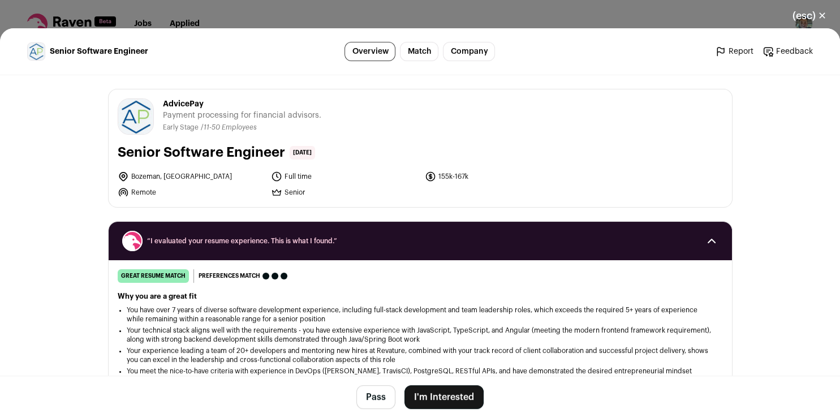
click at [423, 397] on button "I'm Interested" at bounding box center [443, 397] width 79 height 24
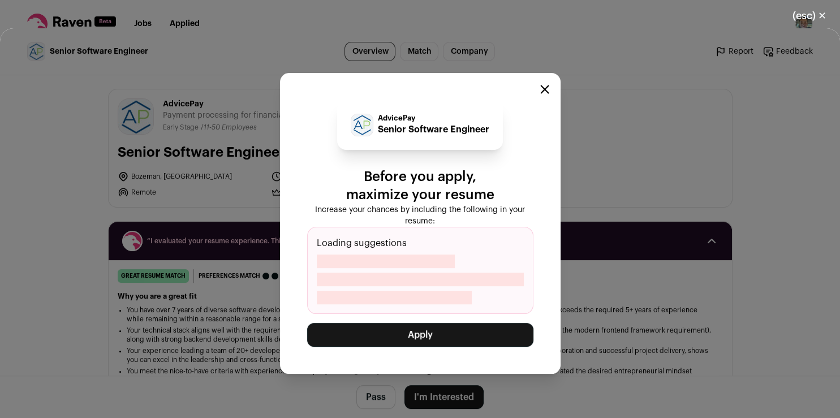
click at [432, 336] on button "Apply" at bounding box center [420, 335] width 226 height 24
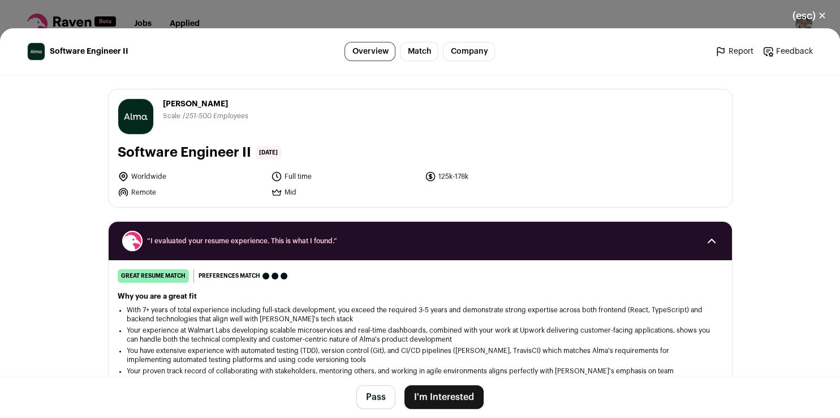
click at [436, 398] on button "I'm Interested" at bounding box center [443, 397] width 79 height 24
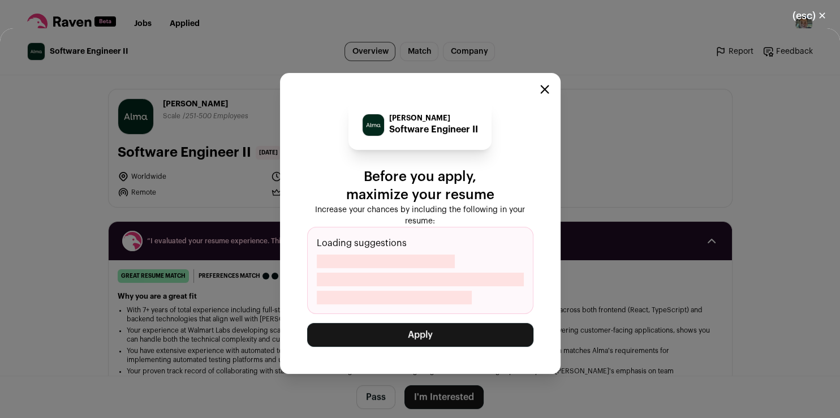
click at [439, 337] on button "Apply" at bounding box center [420, 335] width 226 height 24
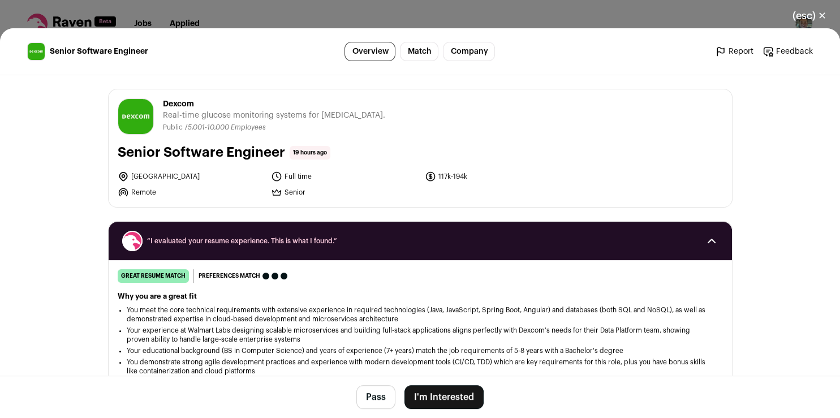
click at [451, 397] on button "I'm Interested" at bounding box center [443, 397] width 79 height 24
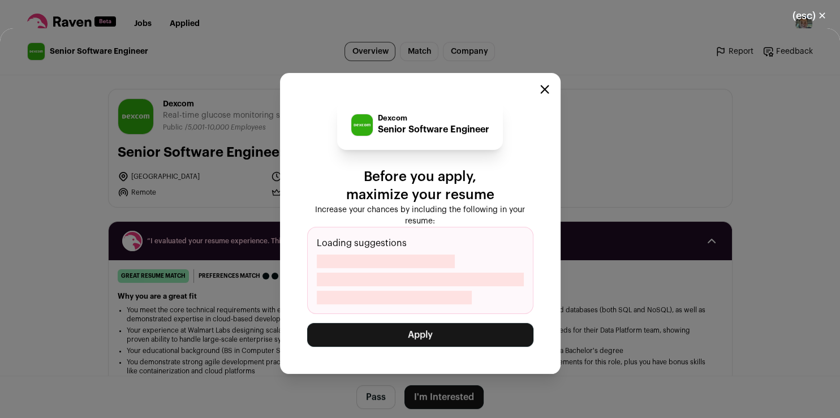
click at [453, 333] on button "Apply" at bounding box center [420, 335] width 226 height 24
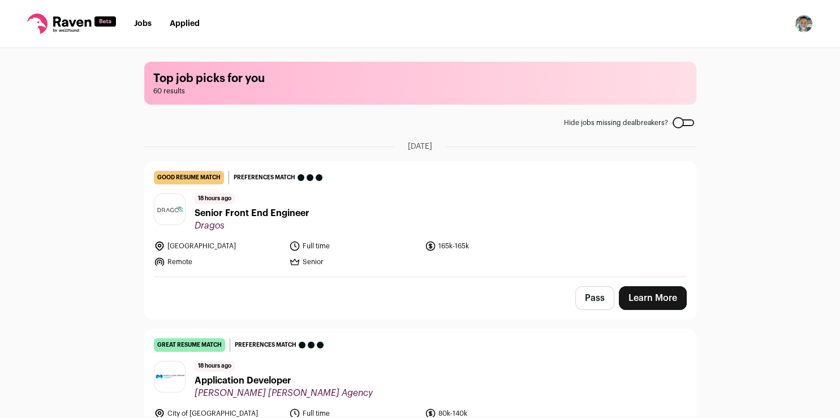
click at [638, 295] on link "Learn More" at bounding box center [653, 298] width 68 height 24
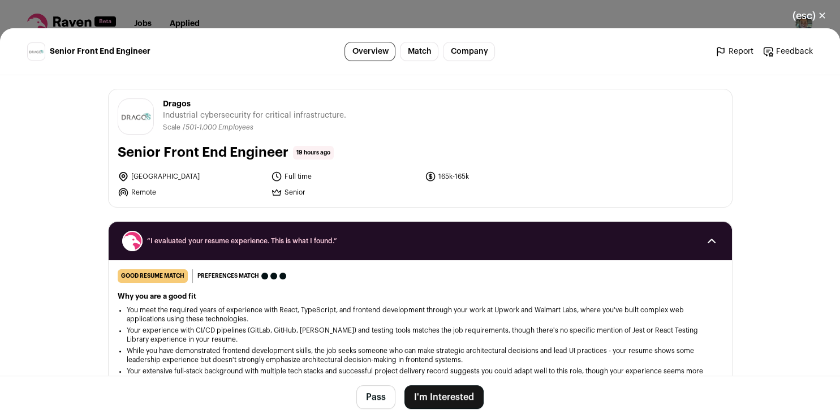
click at [418, 398] on button "I'm Interested" at bounding box center [443, 397] width 79 height 24
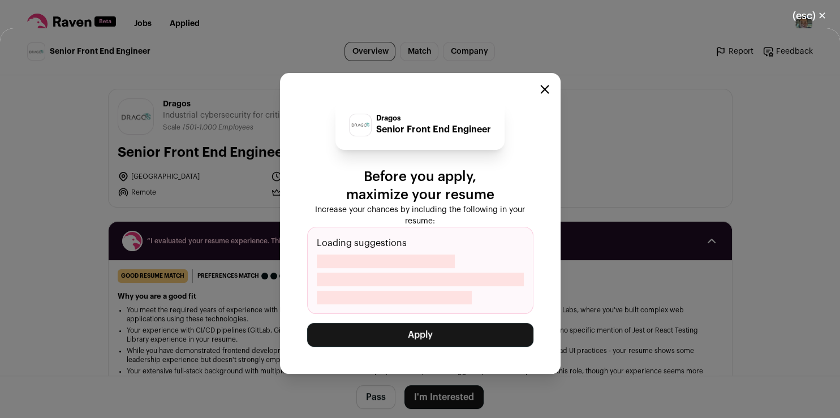
click at [436, 334] on button "Apply" at bounding box center [420, 335] width 226 height 24
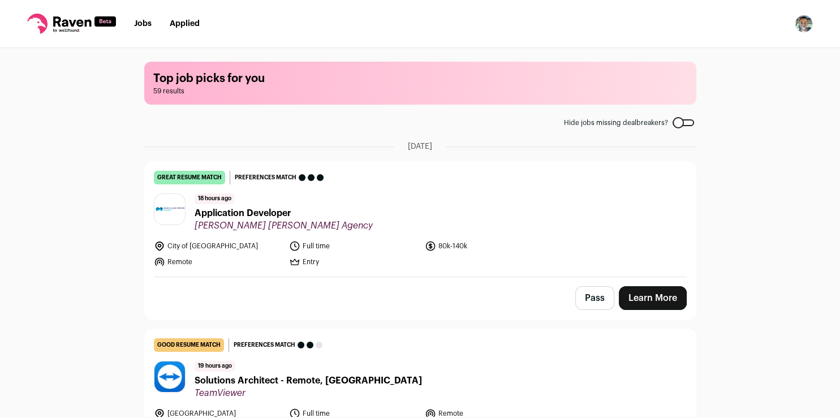
click at [653, 289] on link "Learn More" at bounding box center [653, 298] width 68 height 24
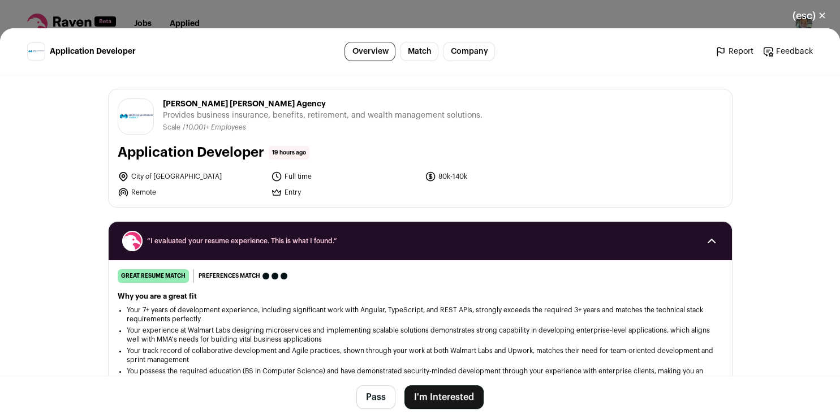
click at [818, 12] on button "(esc) ✕" at bounding box center [809, 15] width 61 height 25
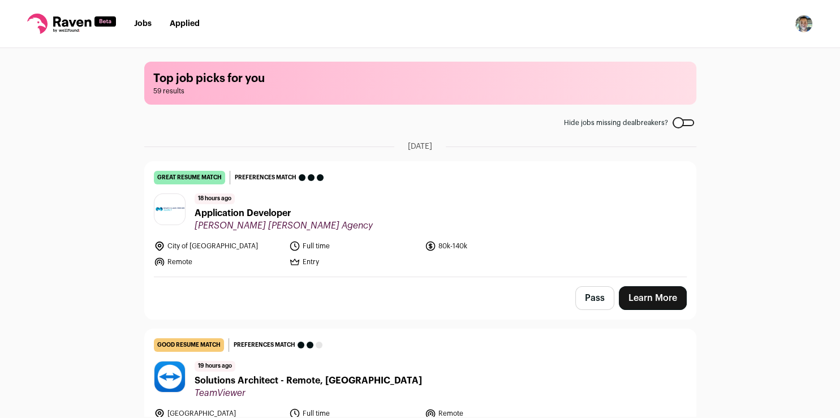
click at [639, 294] on link "Learn More" at bounding box center [653, 298] width 68 height 24
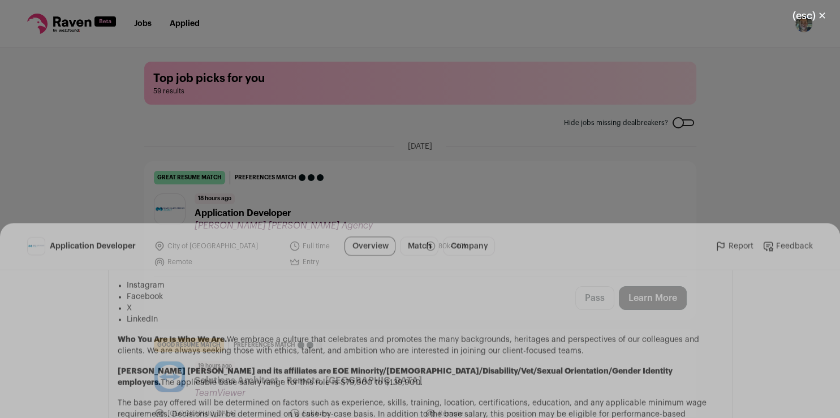
scroll to position [1224, 0]
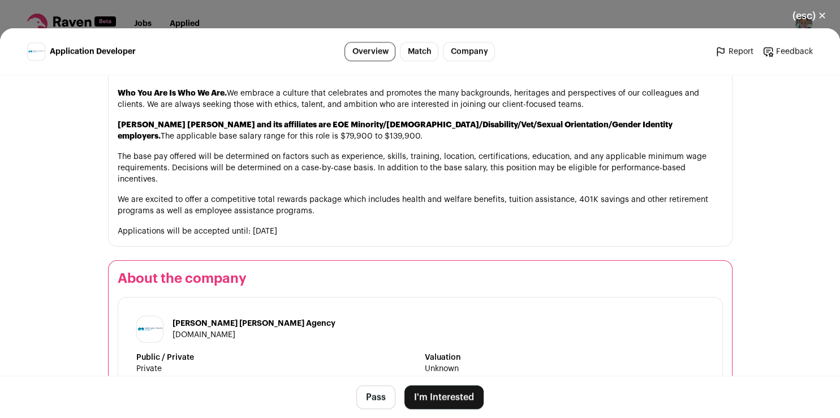
click at [433, 398] on button "I'm Interested" at bounding box center [443, 397] width 79 height 24
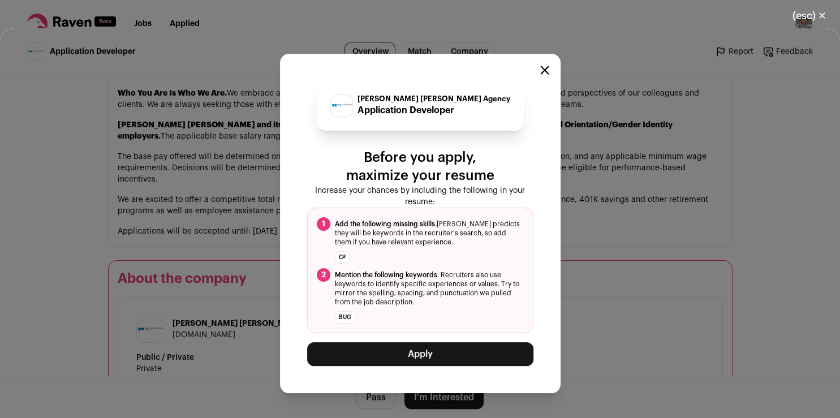
click at [441, 356] on button "Apply" at bounding box center [420, 354] width 226 height 24
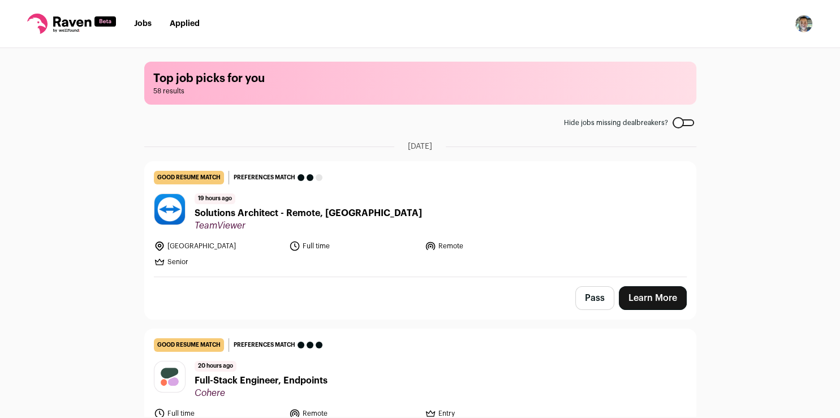
click at [593, 290] on button "Pass" at bounding box center [594, 298] width 39 height 24
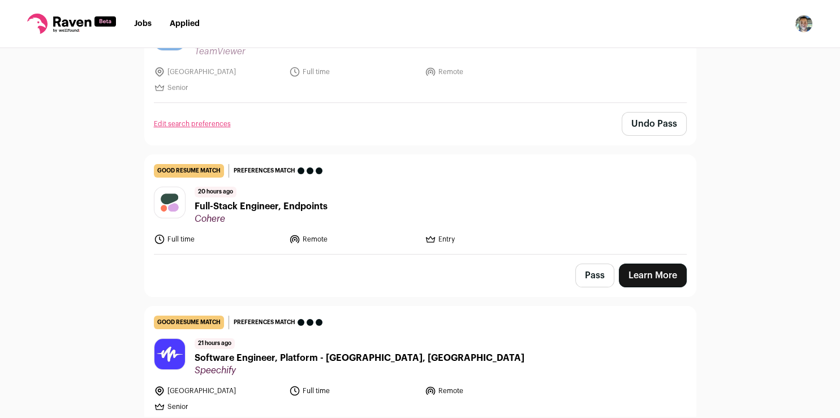
scroll to position [226, 0]
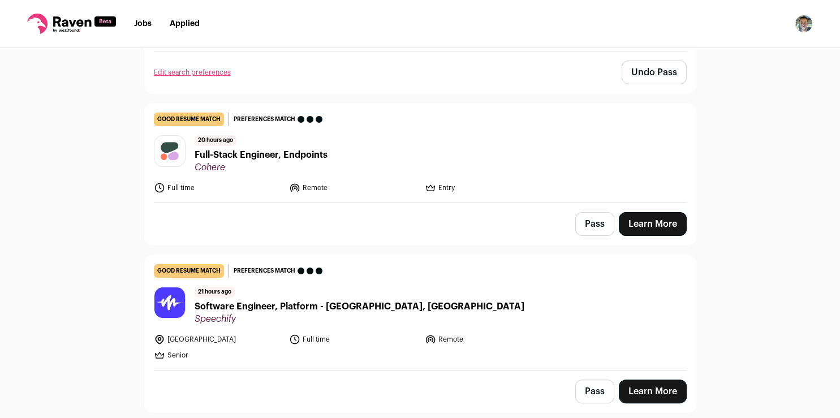
click at [652, 223] on link "Learn More" at bounding box center [653, 224] width 68 height 24
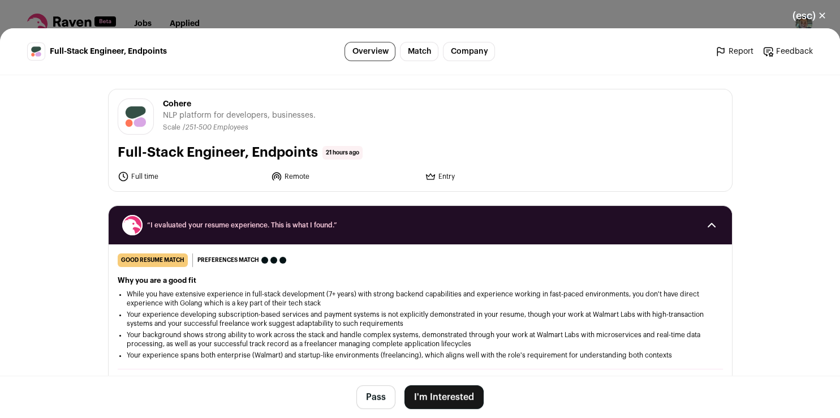
scroll to position [1215, 0]
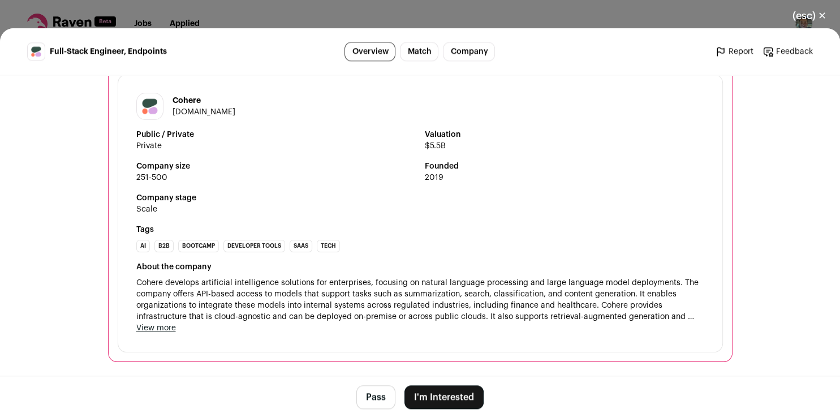
click at [455, 395] on button "I'm Interested" at bounding box center [443, 397] width 79 height 24
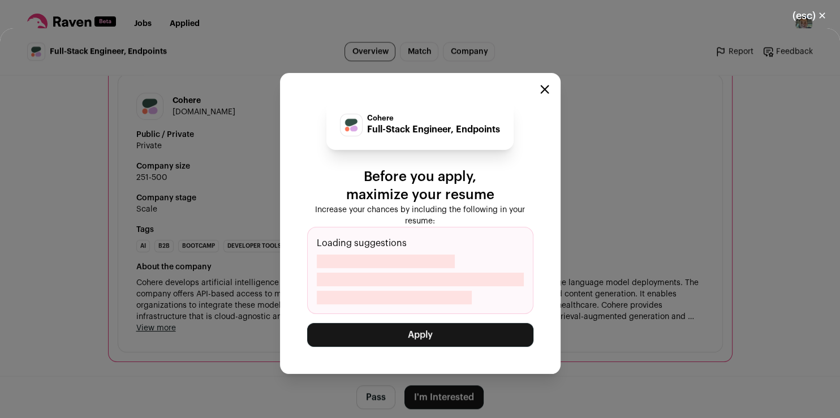
click at [447, 336] on button "Apply" at bounding box center [420, 335] width 226 height 24
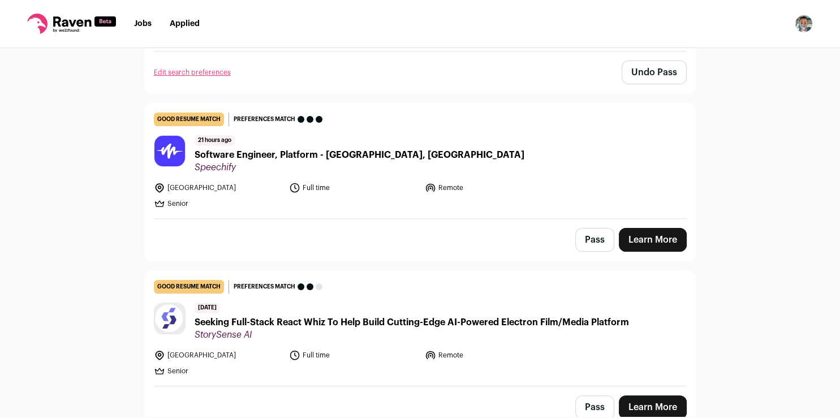
click at [599, 241] on button "Pass" at bounding box center [594, 240] width 39 height 24
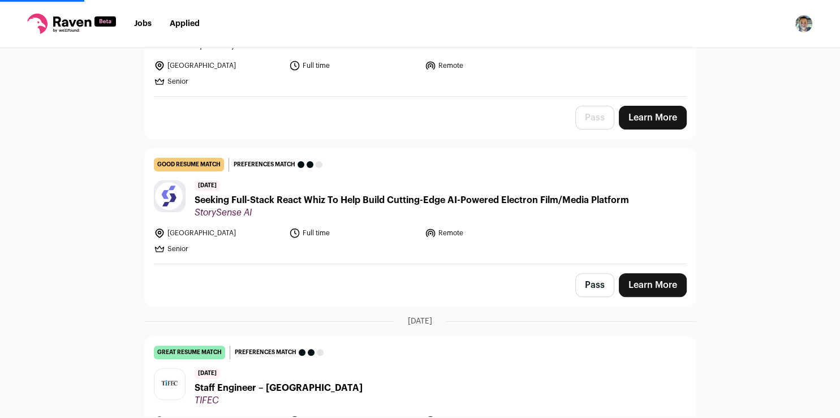
scroll to position [371, 0]
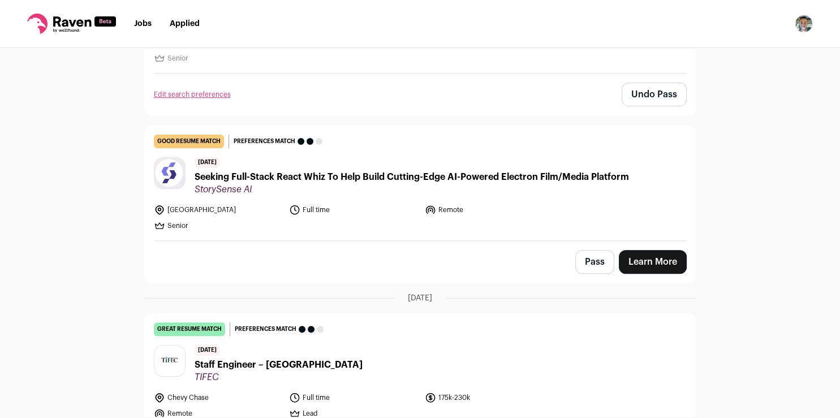
click at [587, 264] on button "Pass" at bounding box center [594, 262] width 39 height 24
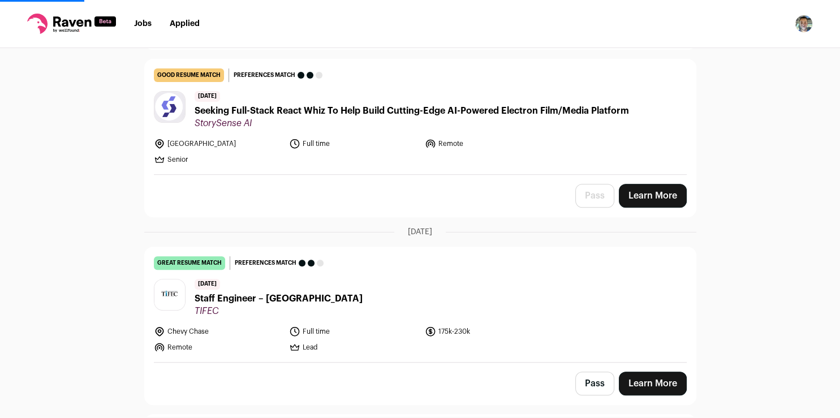
scroll to position [451, 0]
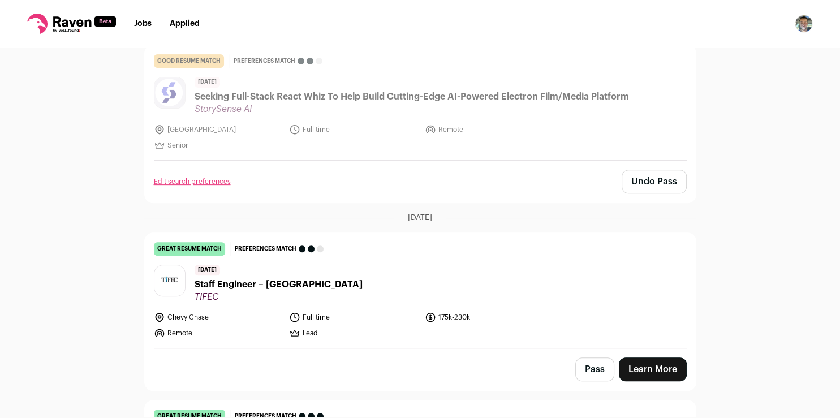
click at [636, 364] on link "Learn More" at bounding box center [653, 370] width 68 height 24
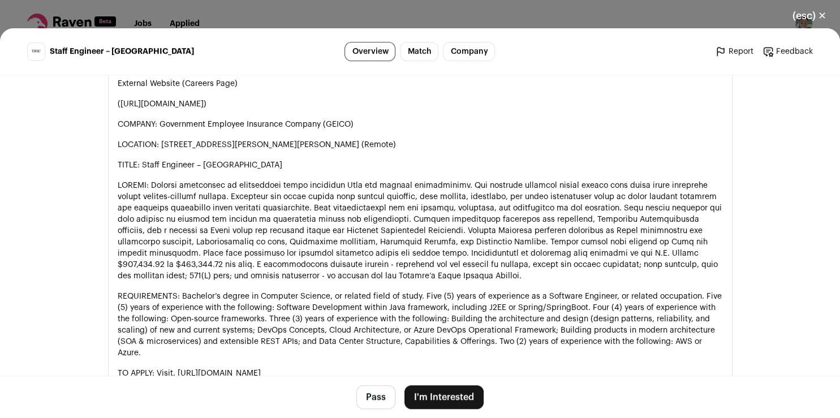
scroll to position [656, 0]
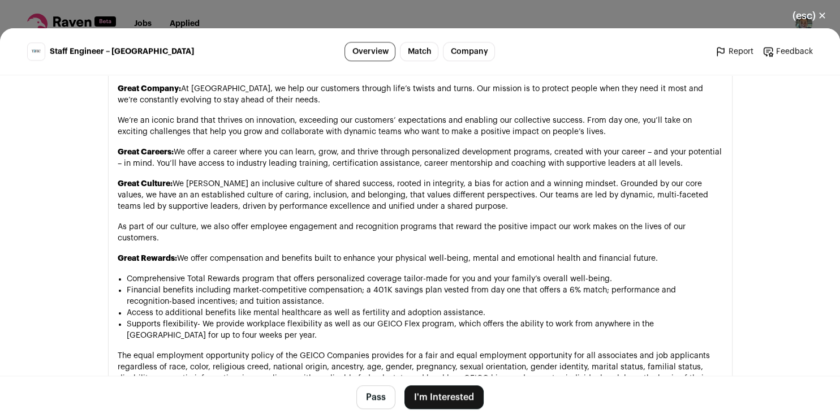
scroll to position [1061, 0]
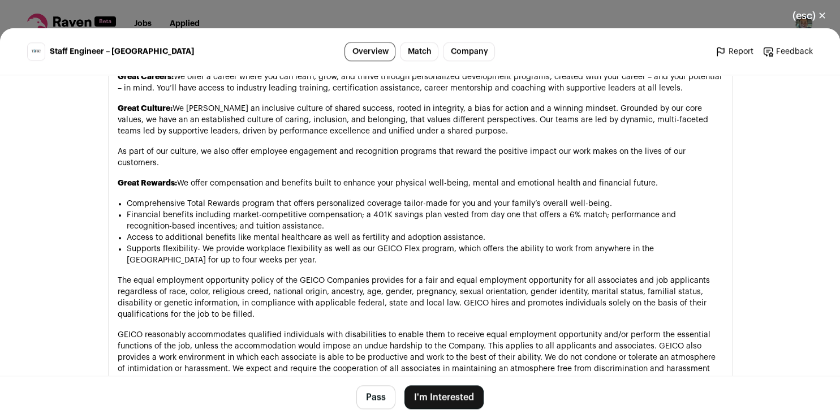
click at [427, 398] on button "I'm Interested" at bounding box center [443, 397] width 79 height 24
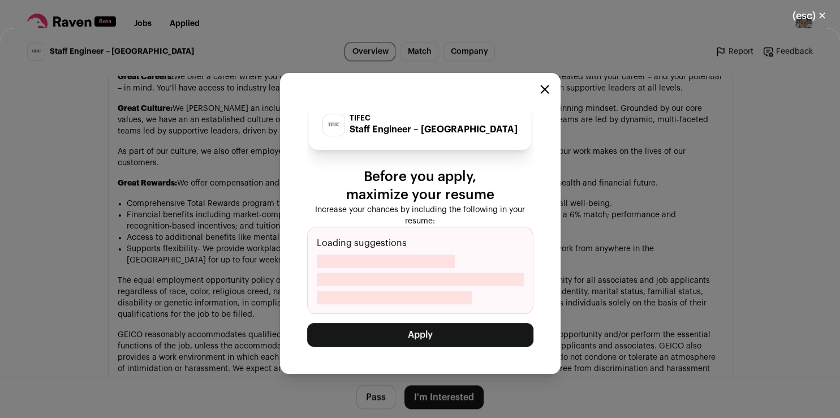
click at [428, 339] on button "Apply" at bounding box center [420, 335] width 226 height 24
